Goal: Check status: Check status

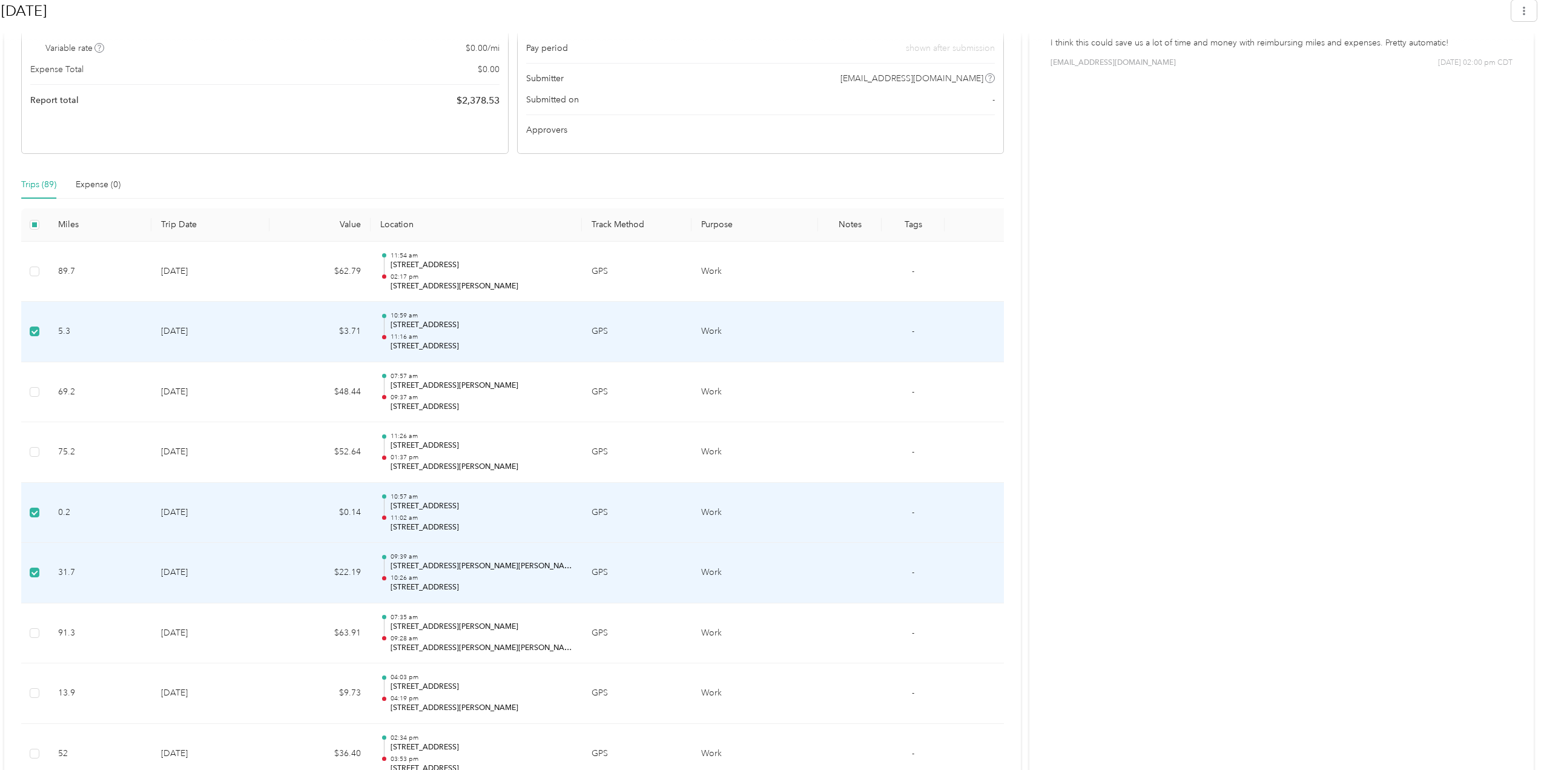
scroll to position [303, 0]
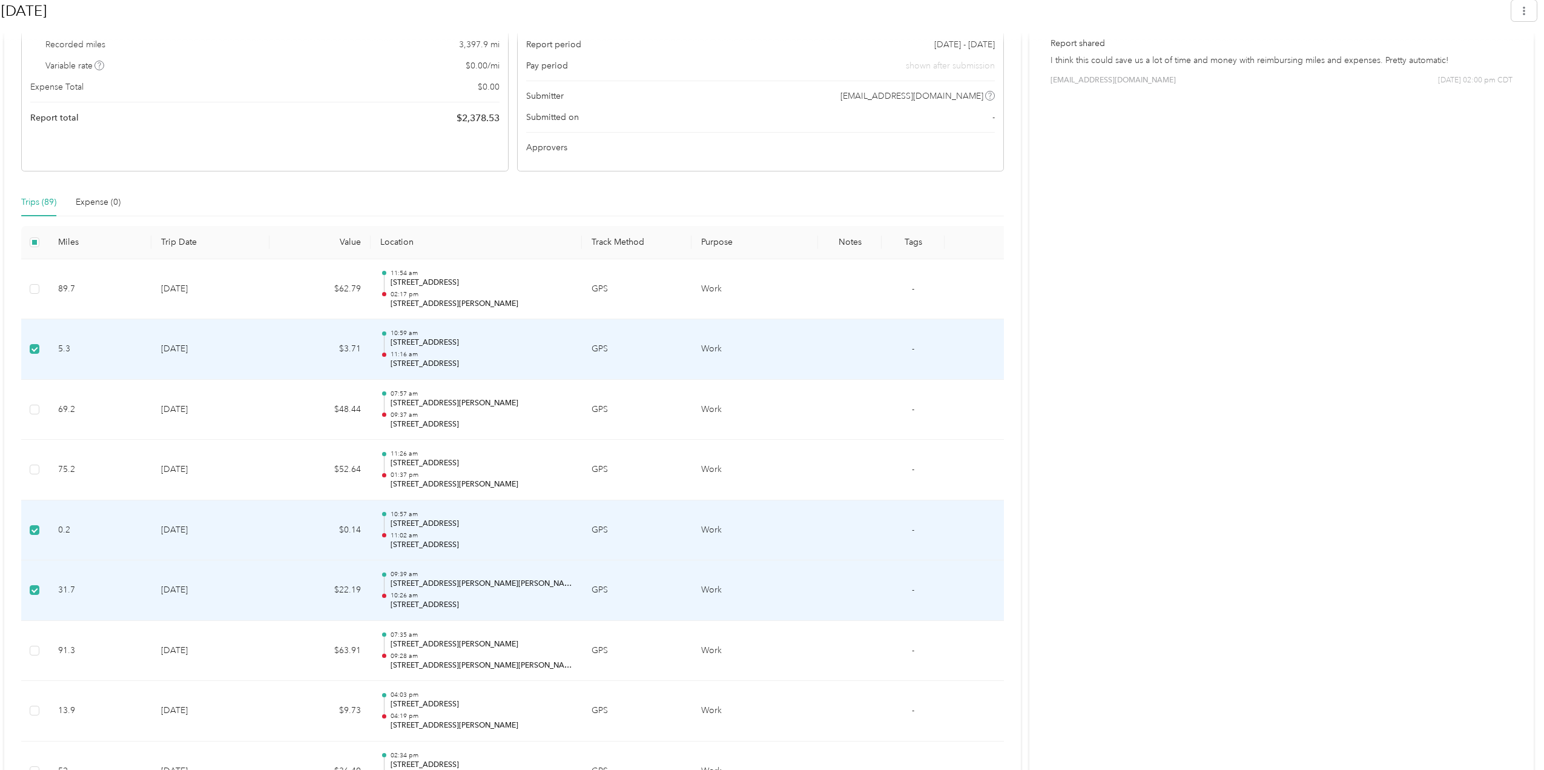
drag, startPoint x: 373, startPoint y: 329, endPoint x: 365, endPoint y: 303, distance: 26.8
click at [270, 356] on td "$3.71" at bounding box center [320, 349] width 101 height 61
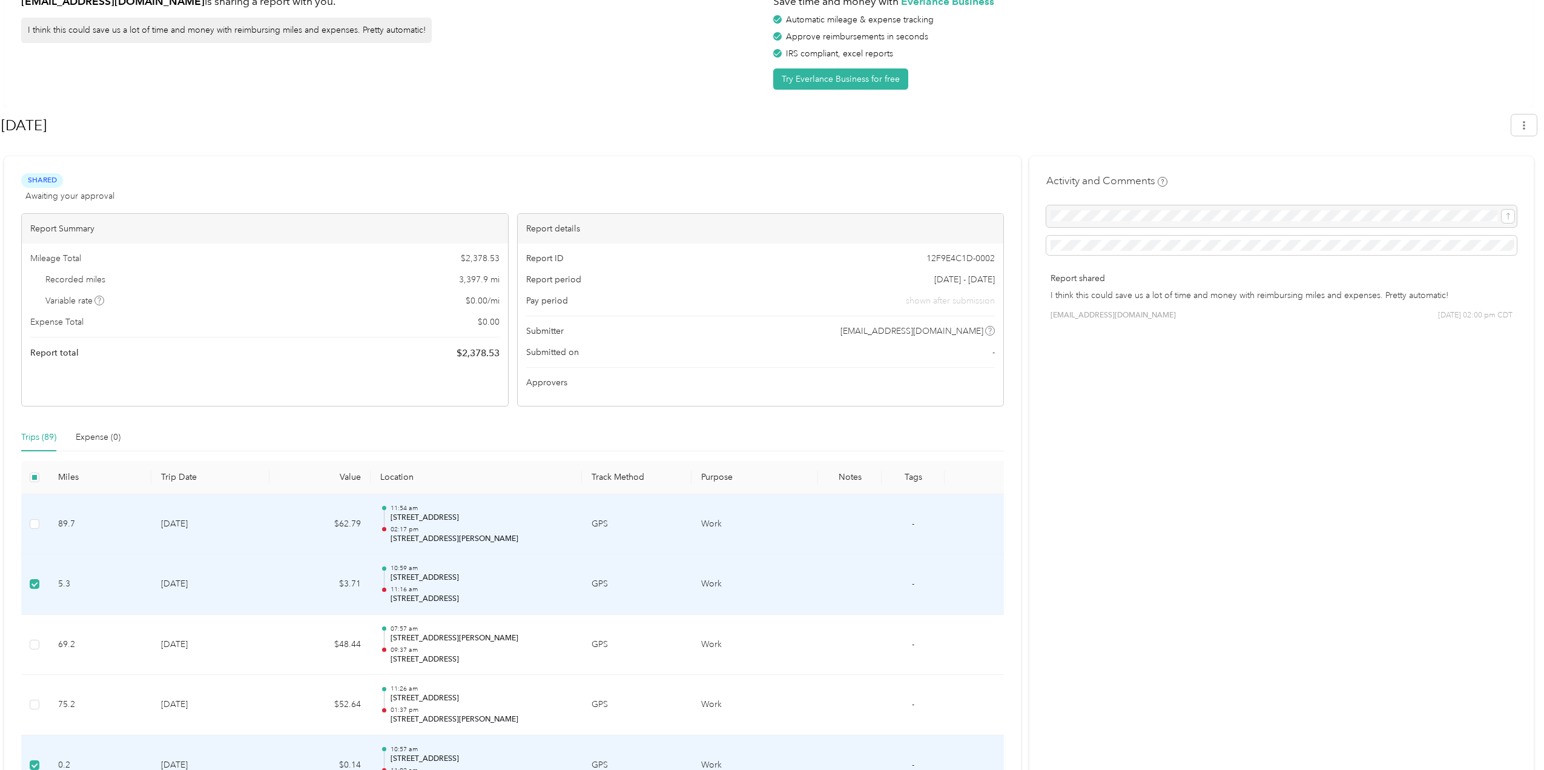
scroll to position [0, 0]
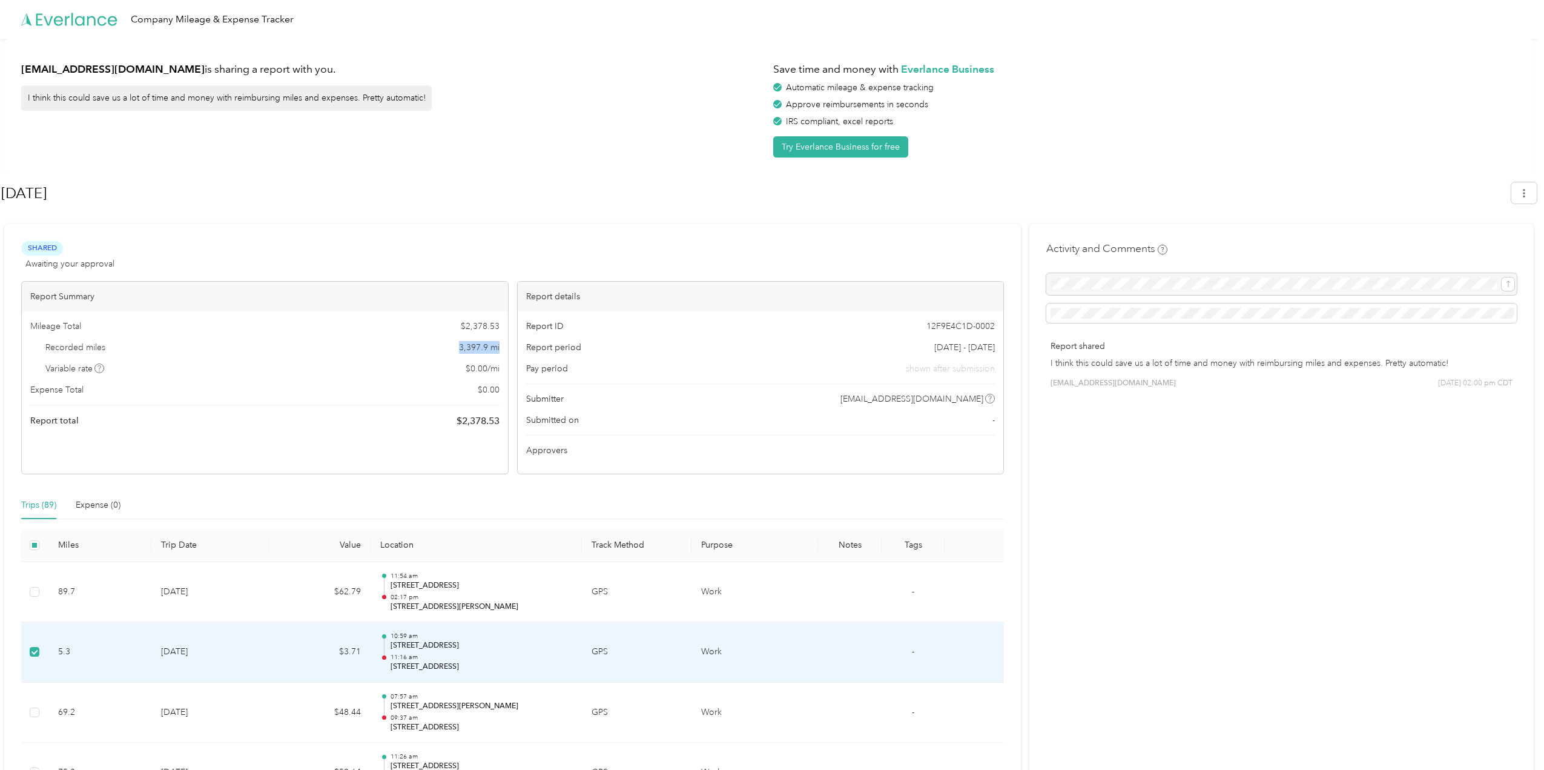
drag, startPoint x: 453, startPoint y: 349, endPoint x: 503, endPoint y: 349, distance: 49.7
click at [503, 349] on div "Mileage Total $ 2,378.53 Recorded miles 3,397.9 mi Variable rate $ 0.00 / mi Ex…" at bounding box center [265, 373] width 486 height 125
drag, startPoint x: 462, startPoint y: 417, endPoint x: 510, endPoint y: 417, distance: 48.5
click at [509, 417] on div "Report Summary Mileage Total $ 2,378.53 Recorded miles 3,397.9 mi Variable rate…" at bounding box center [265, 377] width 488 height 193
drag, startPoint x: 71, startPoint y: 352, endPoint x: 408, endPoint y: 349, distance: 336.8
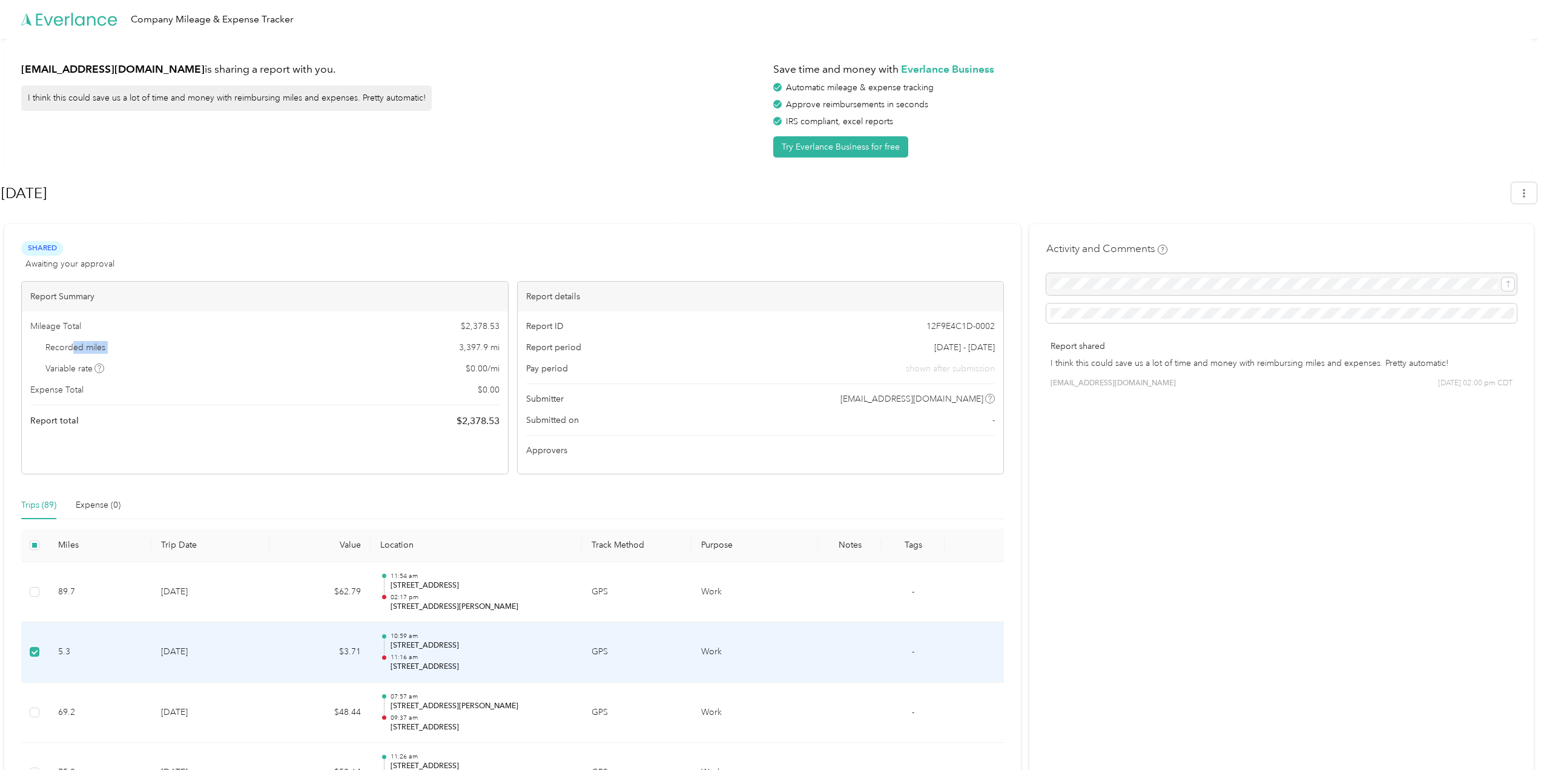
click at [408, 349] on div "Recorded miles 3,397.9 mi" at bounding box center [264, 347] width 469 height 13
click at [271, 349] on div "Recorded miles 3,397.9 mi" at bounding box center [264, 347] width 469 height 13
drag, startPoint x: 462, startPoint y: 344, endPoint x: 501, endPoint y: 349, distance: 39.7
click at [501, 349] on div "Mileage Total $ 2,378.53 Recorded miles 3,397.9 mi Variable rate $ 0.00 / mi Ex…" at bounding box center [265, 373] width 486 height 125
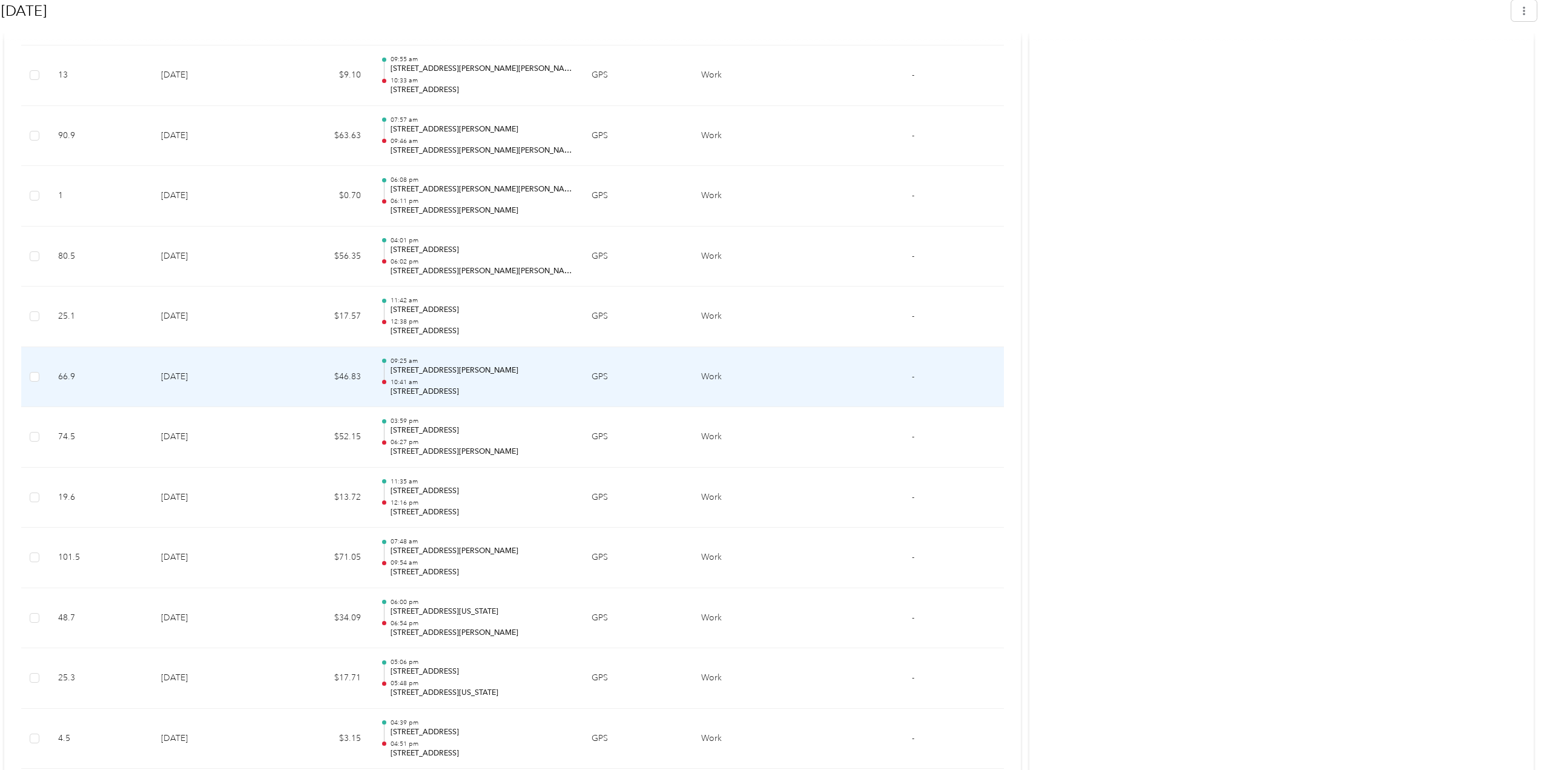
scroll to position [1514, 0]
